Goal: Check status: Check status

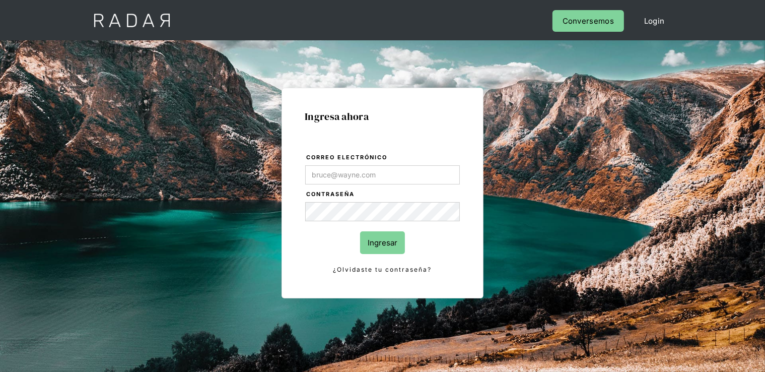
type input "[PERSON_NAME][EMAIL_ADDRESS][DOMAIN_NAME]"
click at [381, 238] on input "Ingresar" at bounding box center [382, 242] width 45 height 23
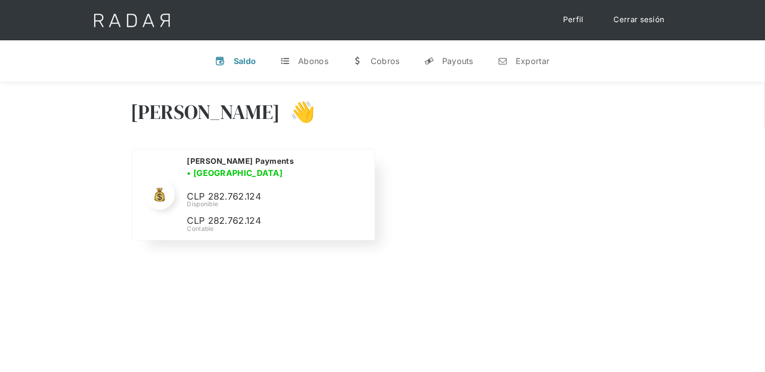
click at [0, 0] on p "CLP 282.762.124" at bounding box center [0, 0] width 0 height 0
copy p "282.762.124"
